Goal: Find specific page/section: Find specific page/section

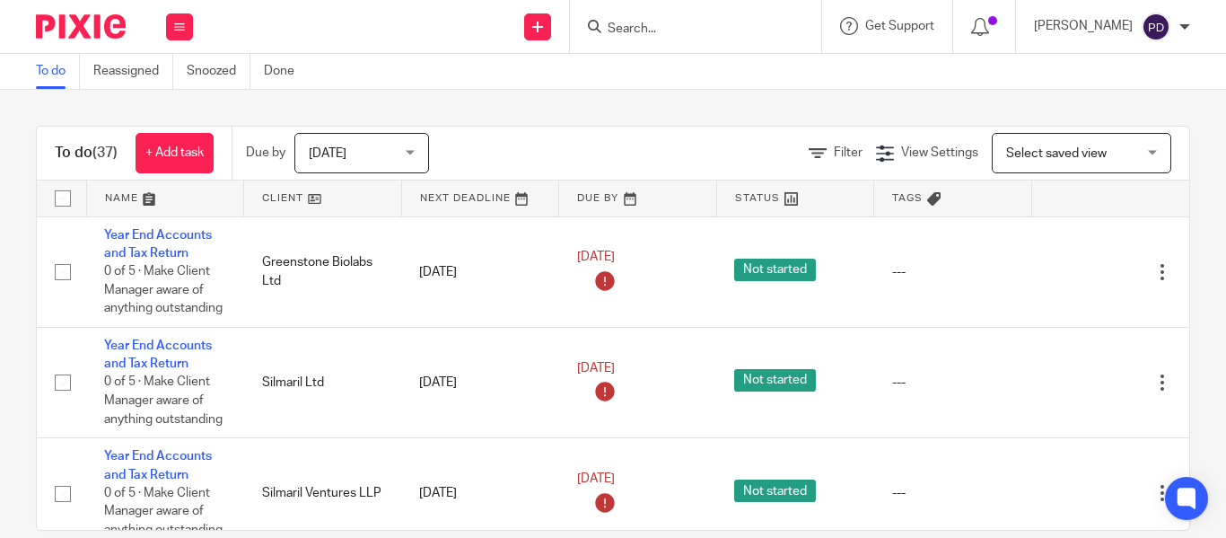
click at [606, 31] on input "Search" at bounding box center [687, 30] width 162 height 16
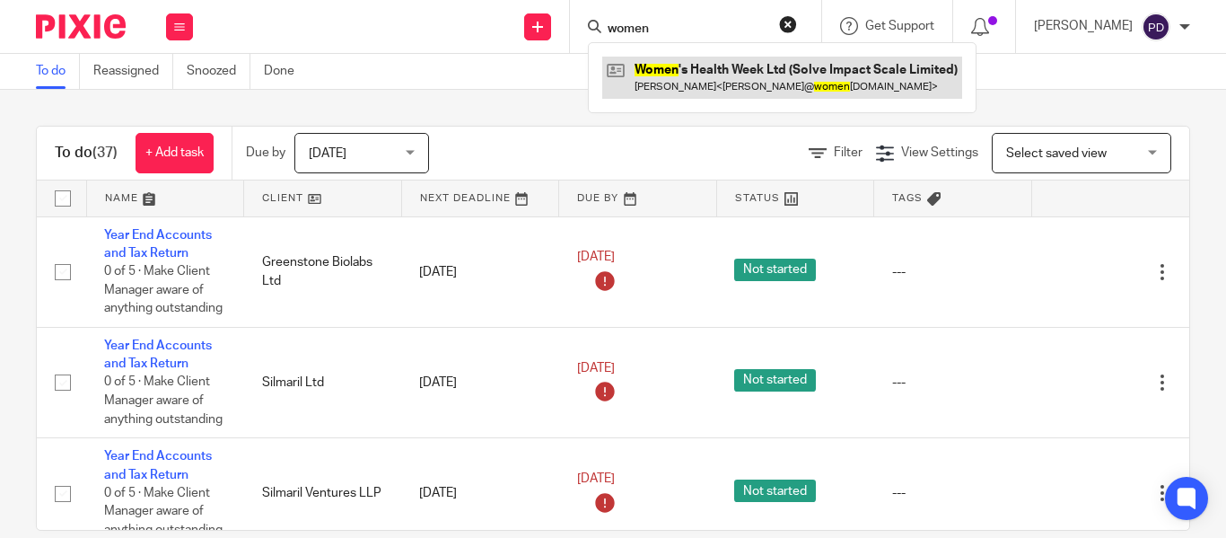
type input "women"
click at [638, 91] on link at bounding box center [782, 77] width 360 height 41
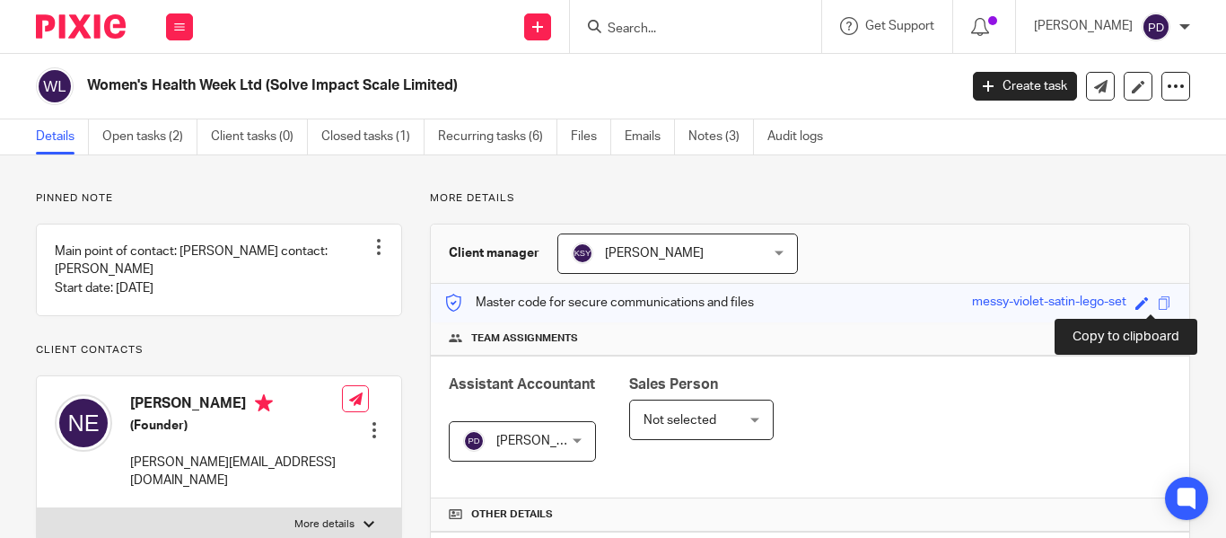
click at [1158, 302] on span at bounding box center [1164, 302] width 13 height 13
